Goal: Download file/media

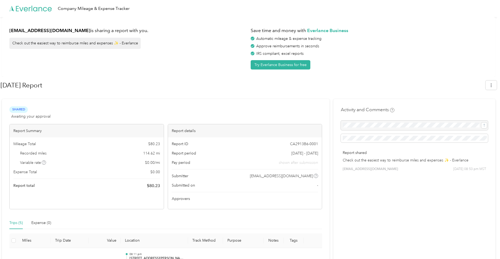
click at [481, 79] on h1 "[DATE] Report" at bounding box center [241, 85] width 481 height 13
click at [494, 81] on button "button" at bounding box center [490, 84] width 11 height 9
click at [476, 108] on span "Download" at bounding box center [478, 111] width 18 height 6
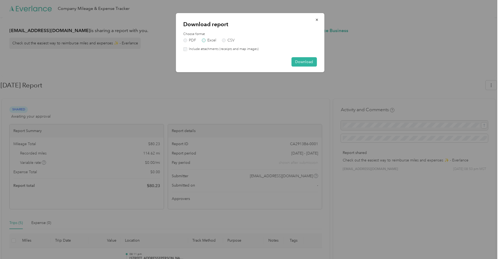
click at [209, 40] on label "Excel" at bounding box center [209, 40] width 14 height 4
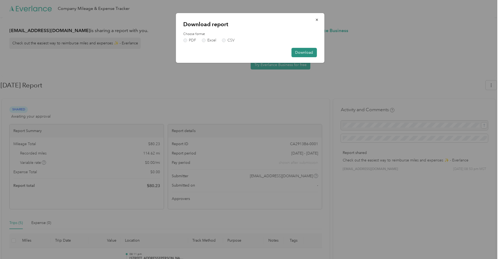
click at [312, 52] on button "Download" at bounding box center [303, 52] width 25 height 9
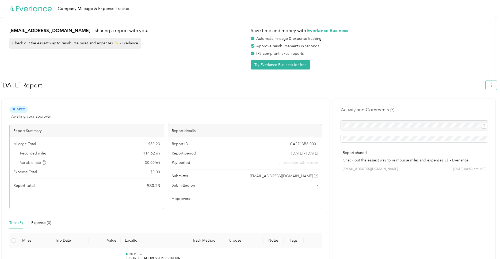
click at [497, 81] on div "[EMAIL_ADDRESS][DOMAIN_NAME] is sharing a report with you. Check out the easies…" at bounding box center [248, 207] width 497 height 381
click at [495, 83] on button "button" at bounding box center [490, 84] width 11 height 9
click at [260, 92] on div "[DATE] Report" at bounding box center [249, 86] width 496 height 16
click at [496, 82] on button "button" at bounding box center [490, 84] width 11 height 9
click at [477, 108] on span "Download" at bounding box center [478, 111] width 18 height 6
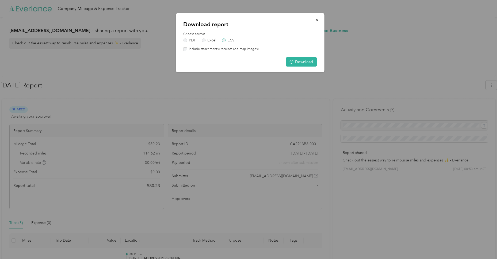
click at [234, 42] on label "CSV" at bounding box center [228, 40] width 13 height 4
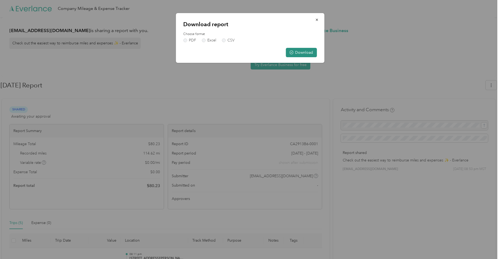
click at [306, 54] on button "Download" at bounding box center [300, 52] width 31 height 9
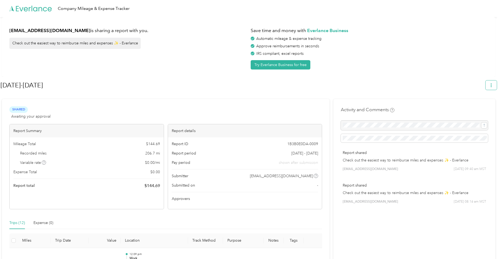
click at [489, 85] on button "button" at bounding box center [490, 84] width 11 height 9
click at [471, 108] on span "Download" at bounding box center [478, 111] width 18 height 6
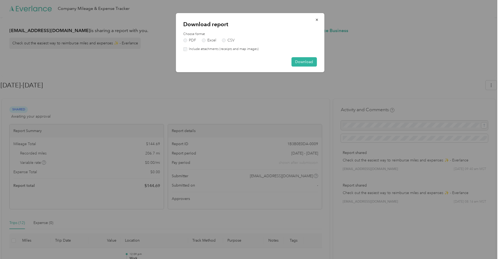
click at [223, 38] on div "Choose format PDF Excel CSV" at bounding box center [249, 37] width 133 height 10
click at [231, 40] on label "CSV" at bounding box center [228, 40] width 13 height 4
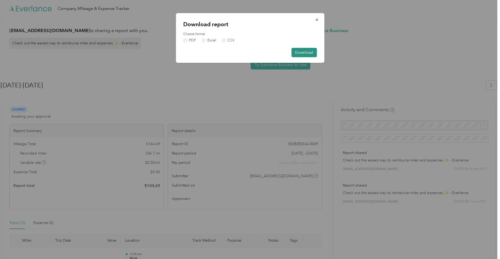
click at [310, 54] on button "Download" at bounding box center [303, 52] width 25 height 9
